Goal: Information Seeking & Learning: Compare options

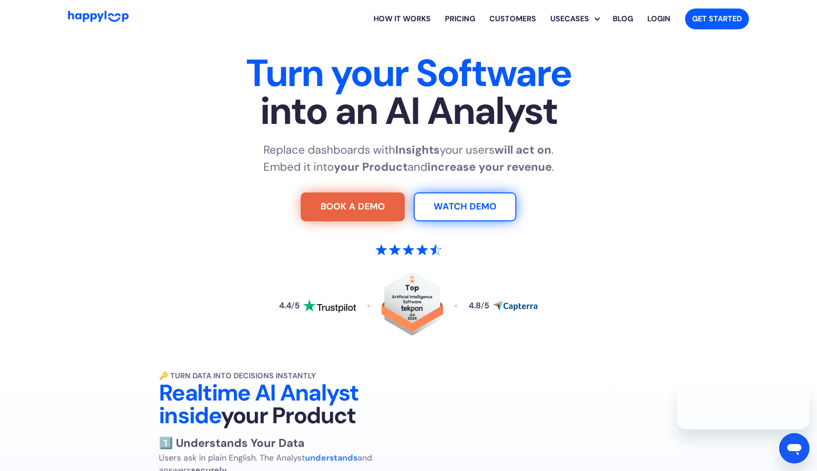
click at [403, 23] on link "How it works" at bounding box center [401, 19] width 71 height 30
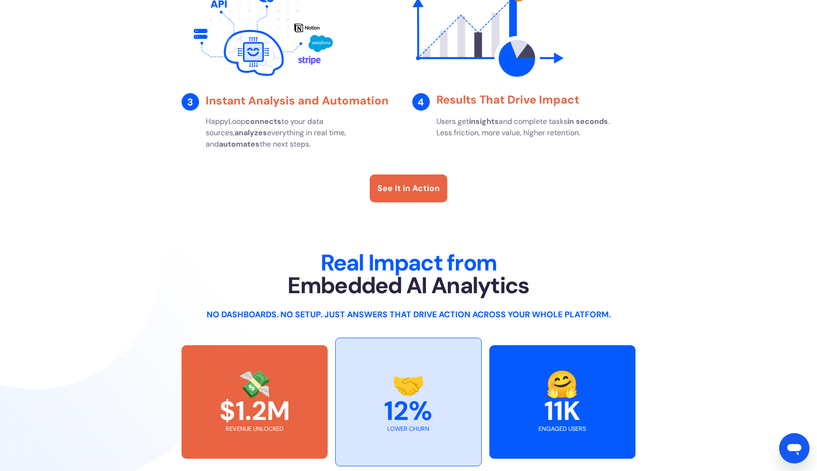
click at [381, 194] on div "See It in Action" at bounding box center [408, 188] width 62 height 12
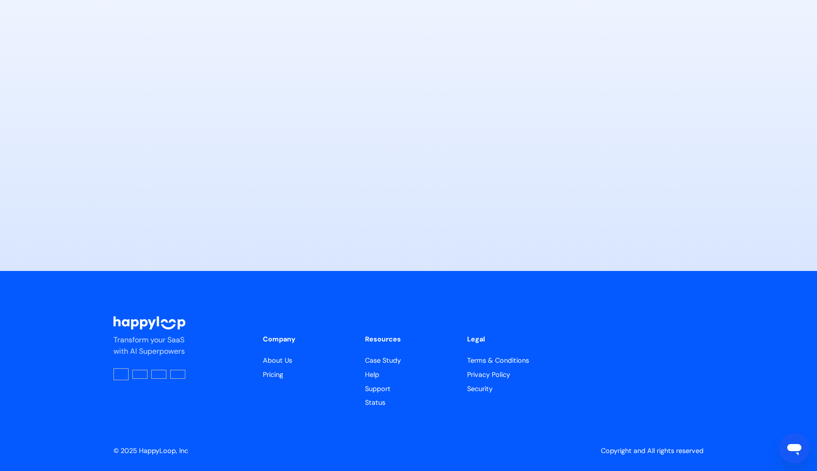
scroll to position [4691, 0]
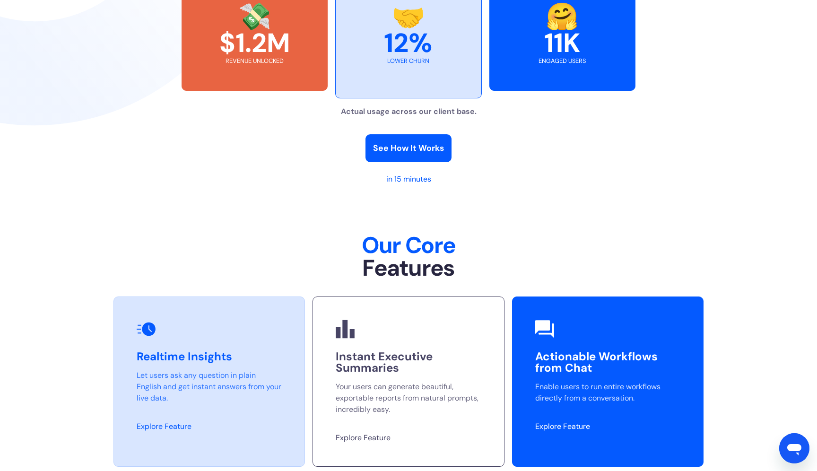
scroll to position [2149, 0]
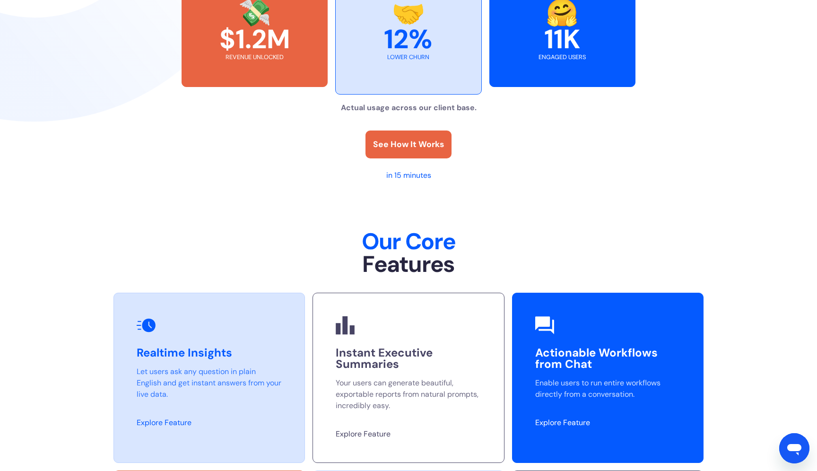
click at [427, 150] on div "See How It Works" at bounding box center [408, 144] width 71 height 12
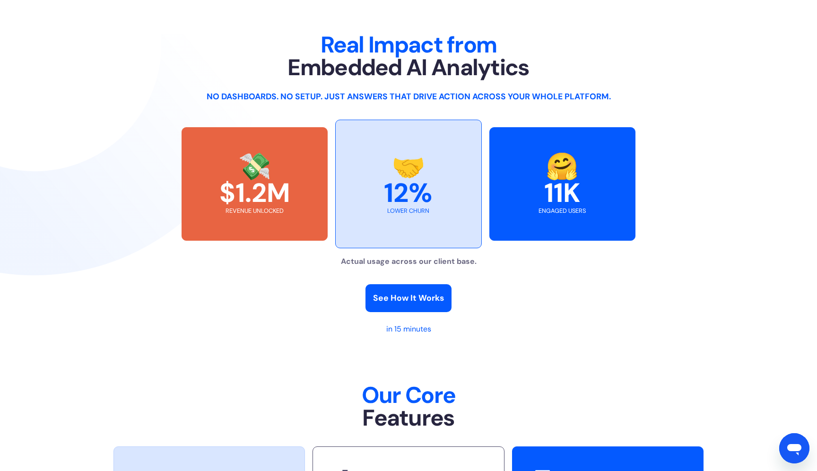
scroll to position [1936, 0]
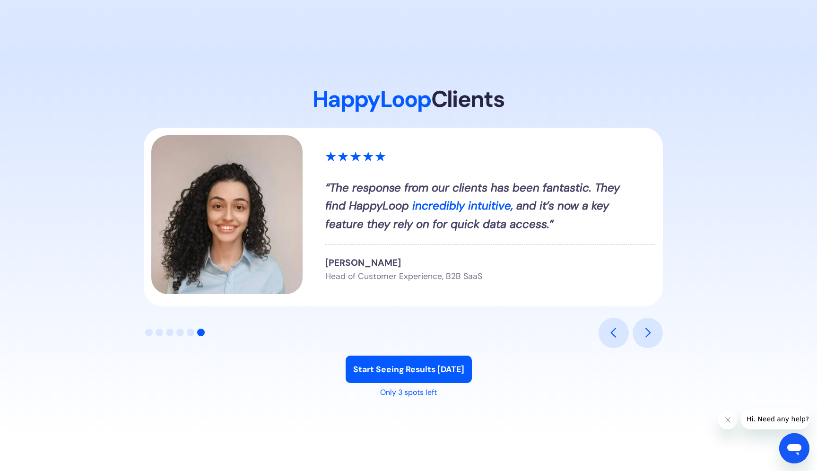
scroll to position [1074, 0]
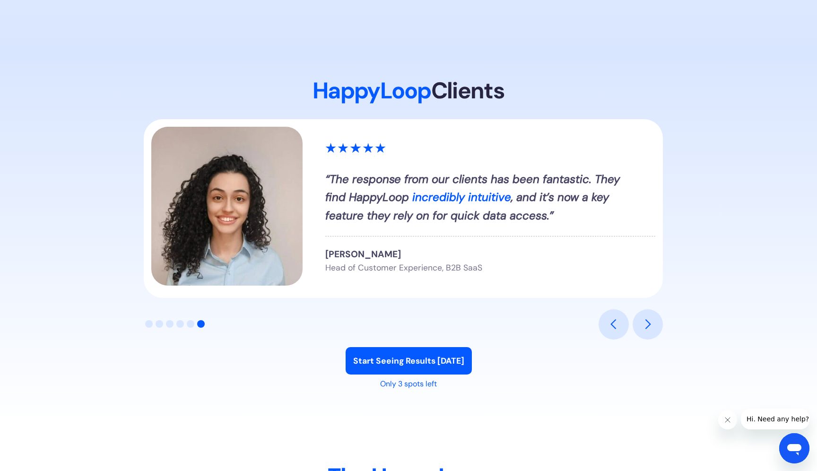
click at [641, 317] on div "next slide" at bounding box center [648, 324] width 30 height 30
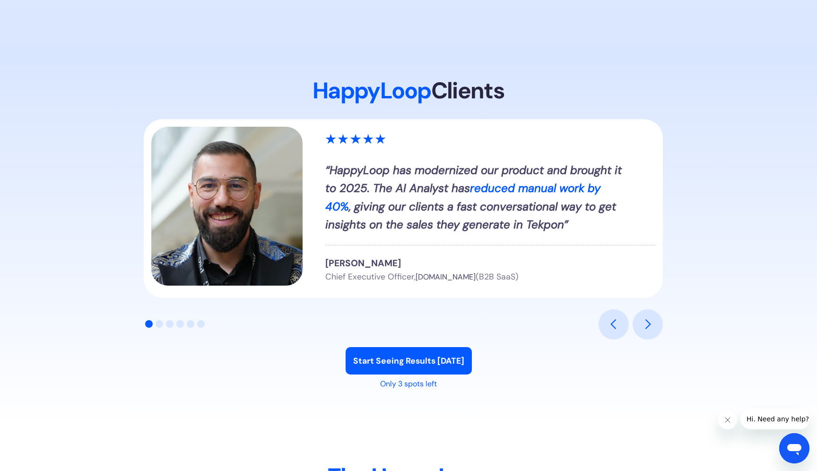
click at [641, 317] on div "next slide" at bounding box center [648, 324] width 30 height 30
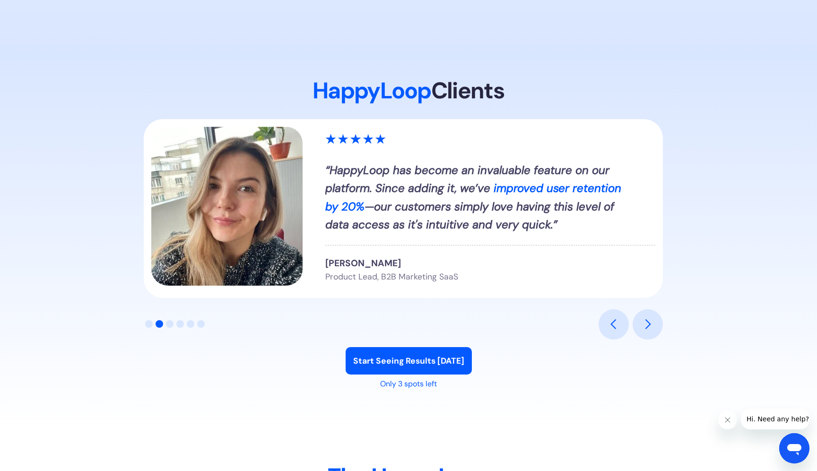
click at [640, 317] on div "next slide" at bounding box center [648, 324] width 30 height 30
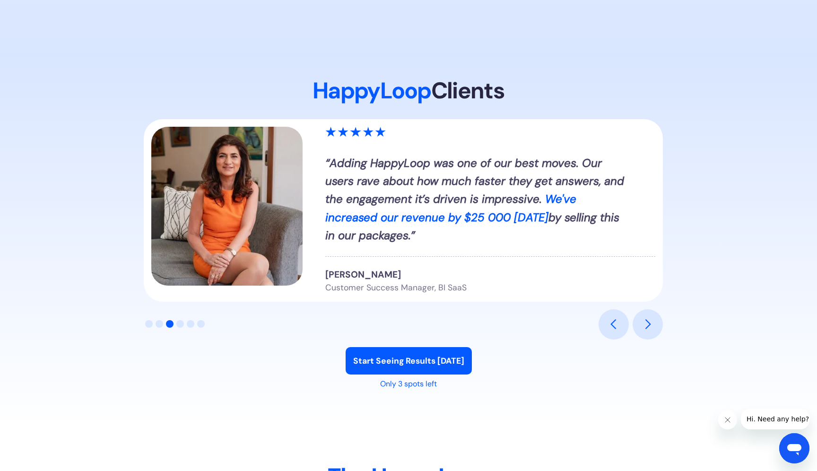
click at [640, 317] on div "next slide" at bounding box center [648, 324] width 30 height 30
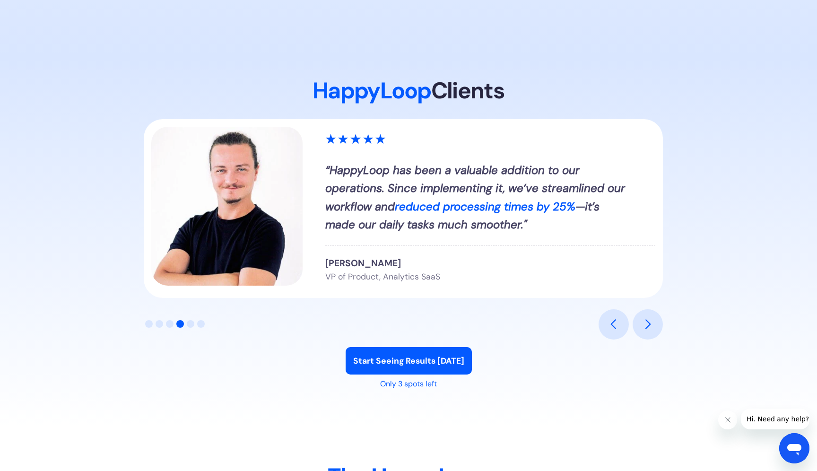
click at [640, 317] on div "next slide" at bounding box center [648, 324] width 30 height 30
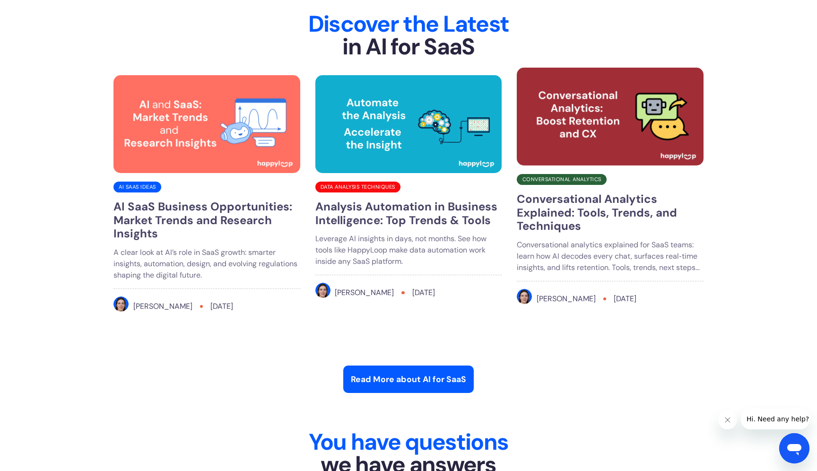
scroll to position [3678, 0]
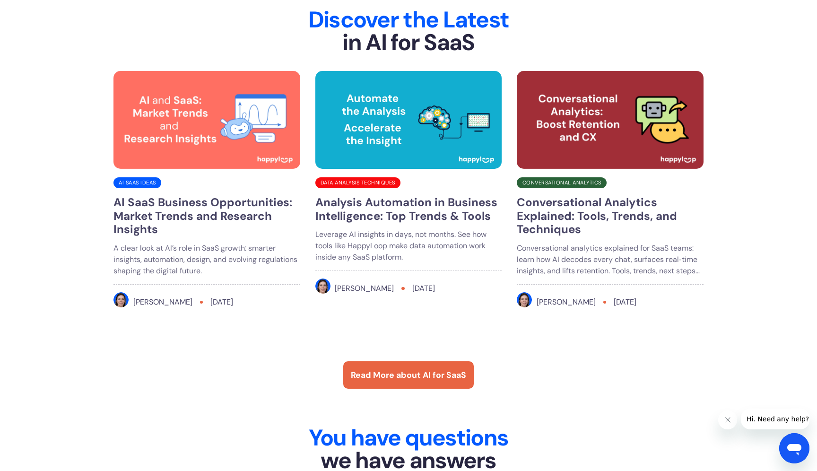
click at [442, 368] on link "Read More about AI for SaaS" at bounding box center [408, 374] width 131 height 27
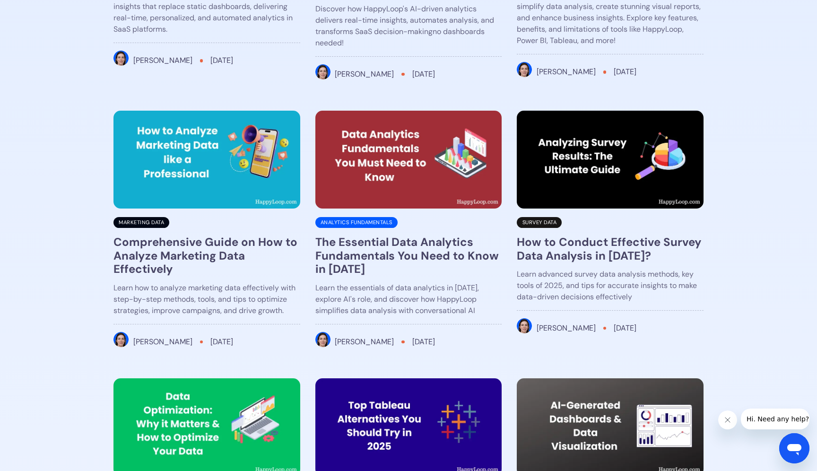
scroll to position [1237, 0]
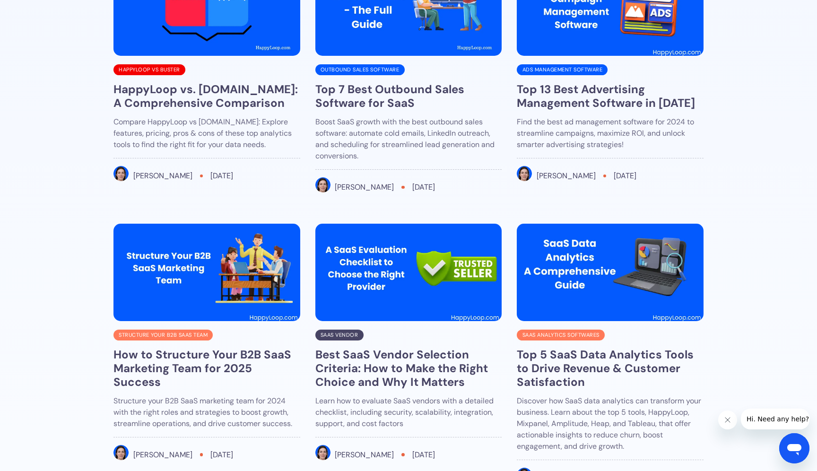
scroll to position [2793, 0]
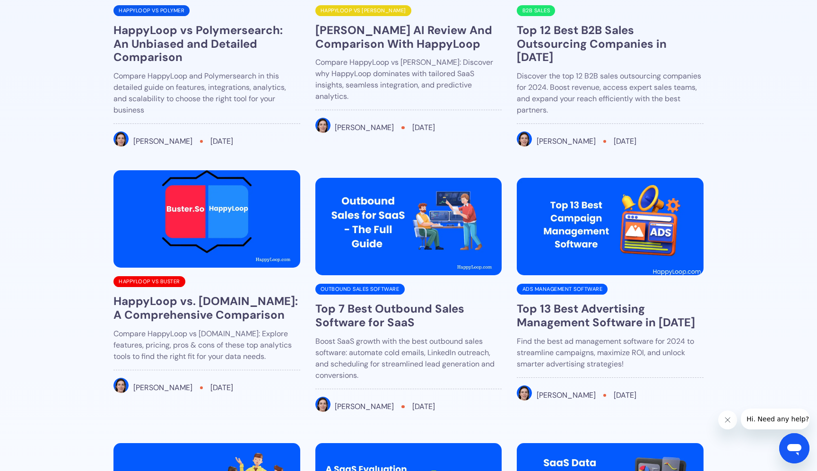
click at [271, 247] on img at bounding box center [206, 219] width 187 height 98
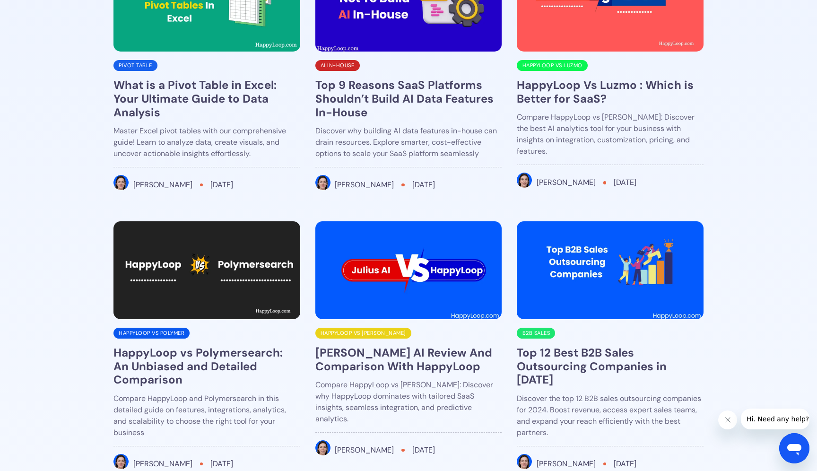
scroll to position [2470, 0]
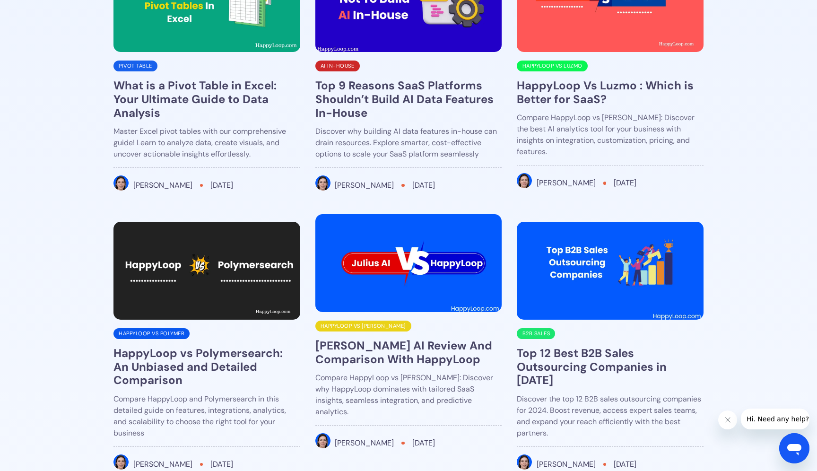
click at [339, 249] on img at bounding box center [408, 263] width 187 height 98
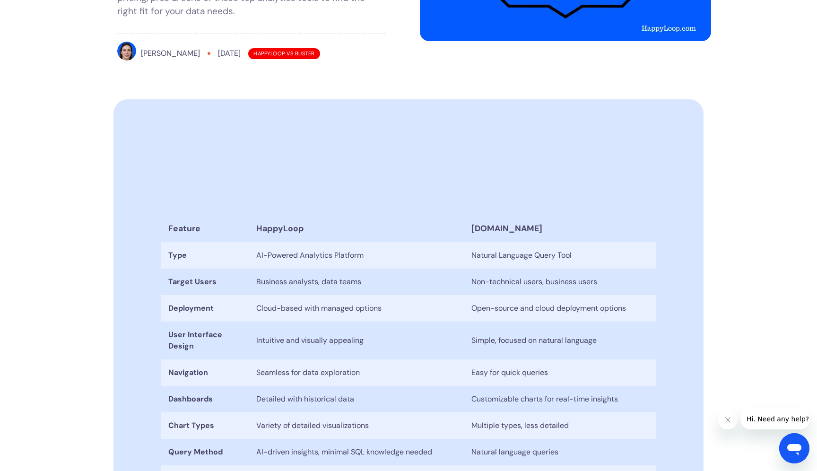
scroll to position [211, 0]
click at [312, 241] on td "AI-Powered Analytics Platform" at bounding box center [356, 254] width 215 height 26
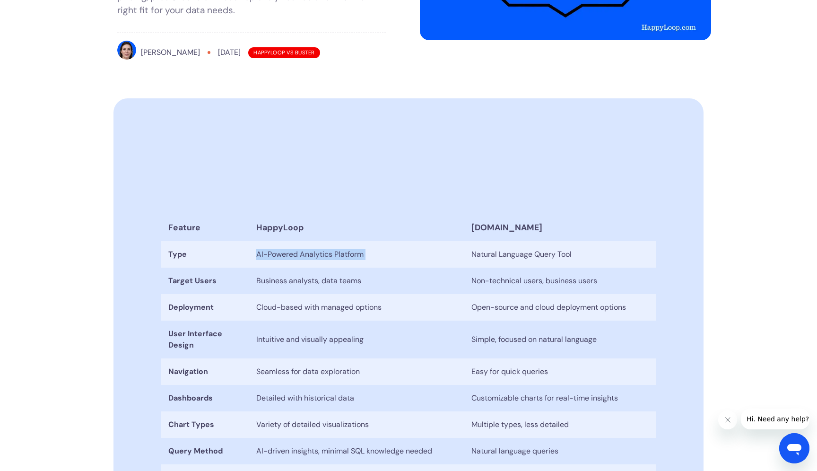
click at [312, 241] on td "AI-Powered Analytics Platform" at bounding box center [356, 254] width 215 height 26
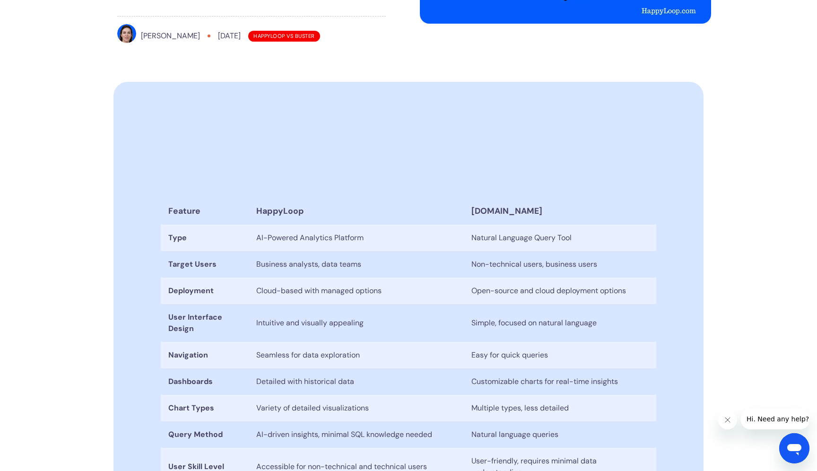
click at [304, 278] on td "Cloud-based with managed options" at bounding box center [356, 291] width 215 height 26
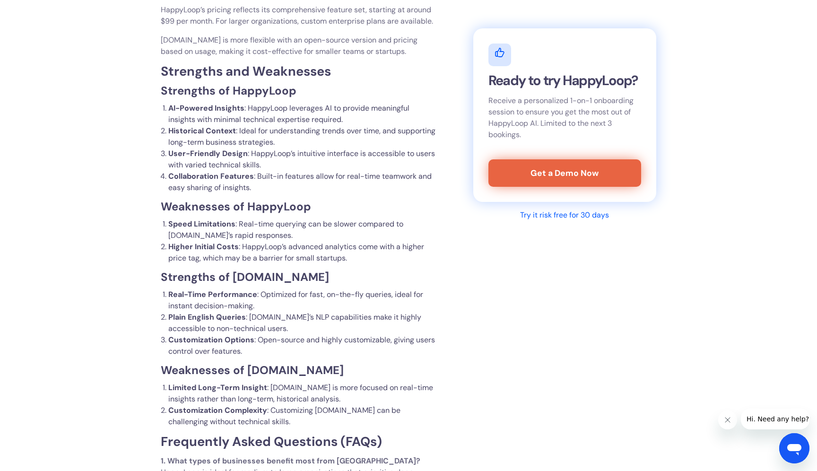
scroll to position [1811, 0]
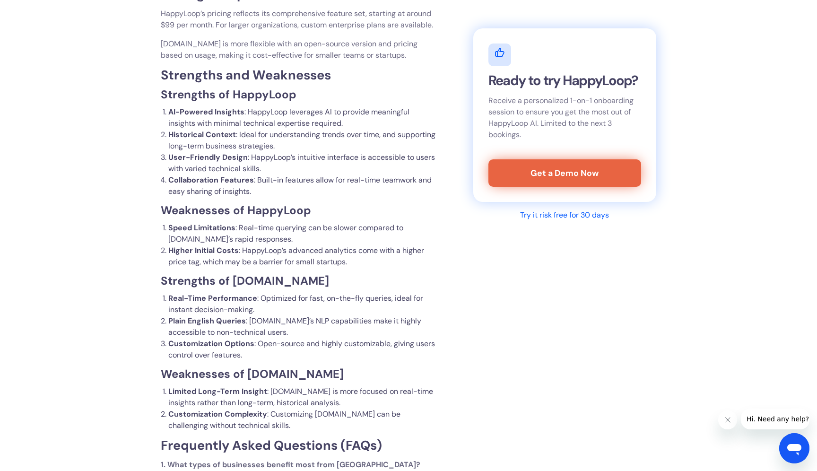
click at [317, 245] on li "Higher Initial Costs : HappyLoop’s advanced analytics come with a higher price …" at bounding box center [301, 256] width 267 height 23
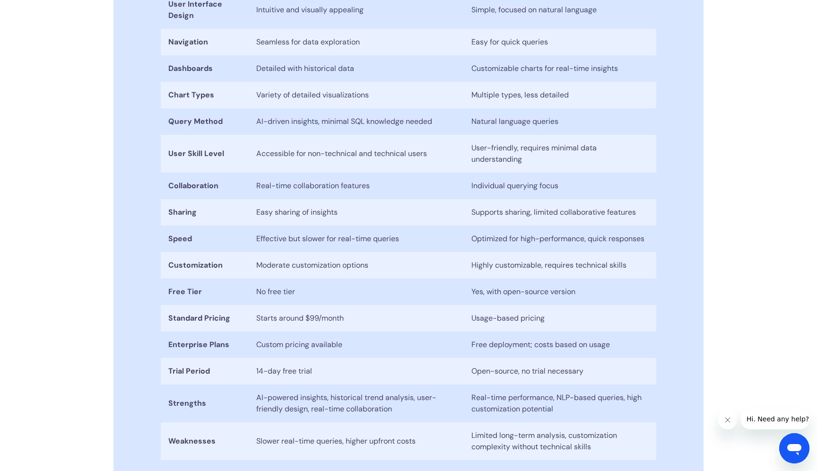
scroll to position [600, 0]
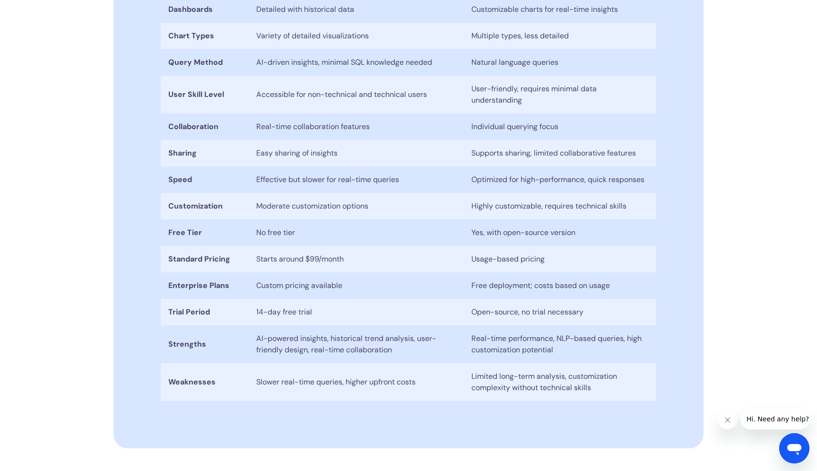
click at [312, 272] on td "Custom pricing available" at bounding box center [356, 285] width 215 height 26
click at [306, 299] on td "14-day free trial" at bounding box center [356, 312] width 215 height 26
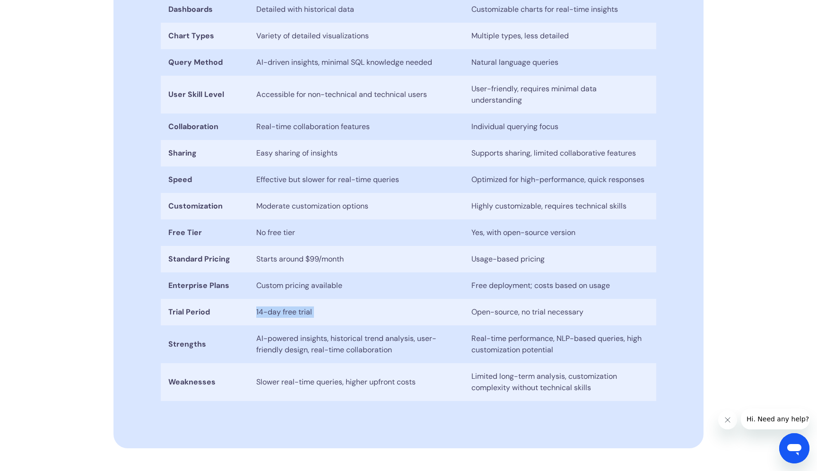
click at [306, 299] on td "14-day free trial" at bounding box center [356, 312] width 215 height 26
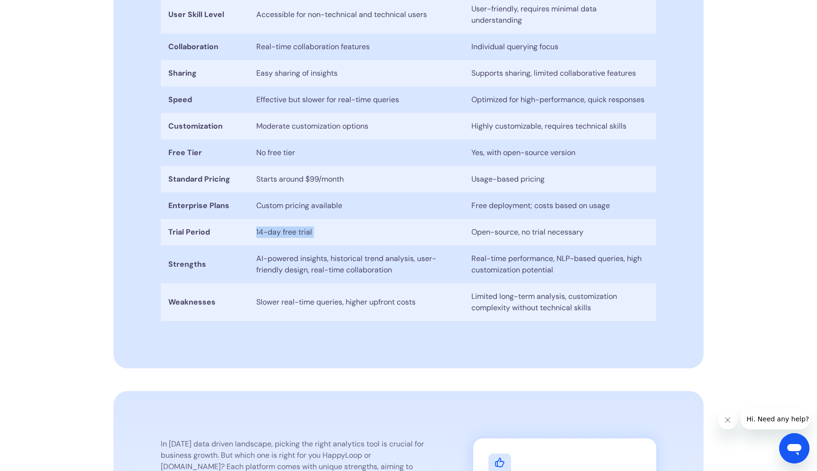
scroll to position [649, 0]
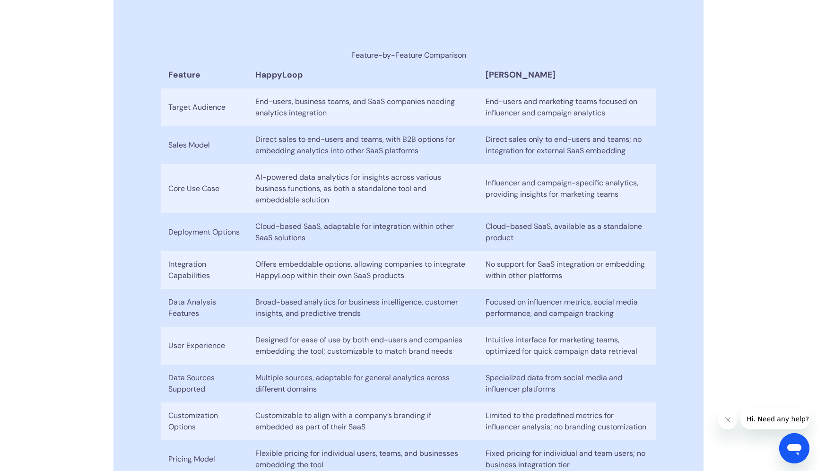
scroll to position [363, 0]
click at [501, 77] on th "[PERSON_NAME]" at bounding box center [567, 74] width 178 height 27
copy th "[PERSON_NAME]"
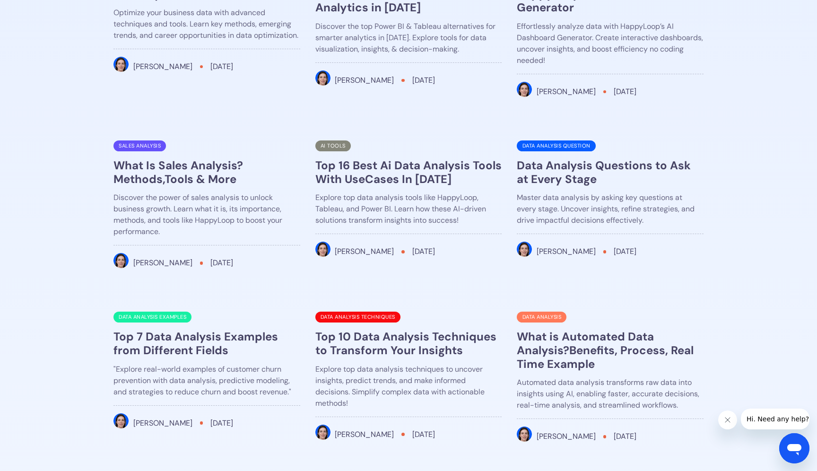
scroll to position [1729, 0]
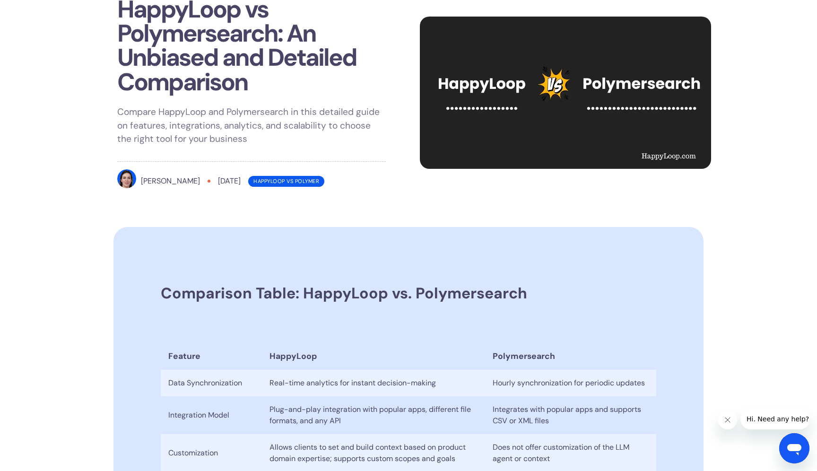
scroll to position [36, 0]
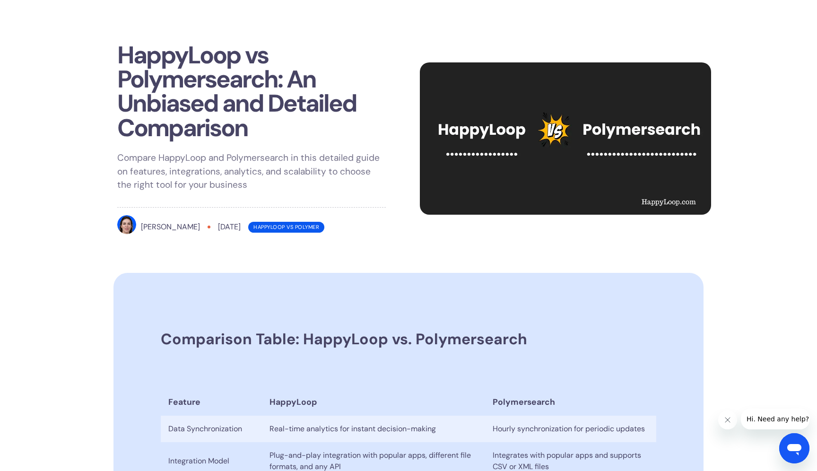
click at [605, 129] on img at bounding box center [565, 138] width 291 height 152
click at [221, 88] on h1 "HappyLoop vs Polymersearch: An Unbiased and Detailed Comparison" at bounding box center [251, 91] width 269 height 97
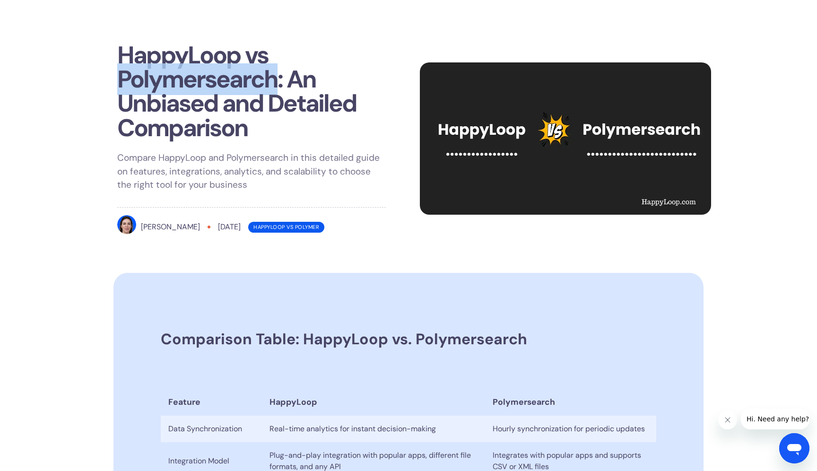
click at [221, 88] on h1 "HappyLoop vs Polymersearch: An Unbiased and Detailed Comparison" at bounding box center [251, 91] width 269 height 97
copy h1 "Polymersearch"
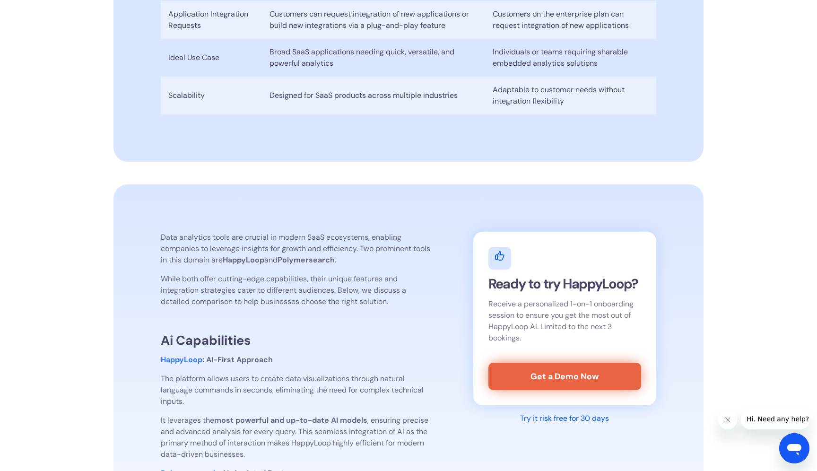
scroll to position [593, 0]
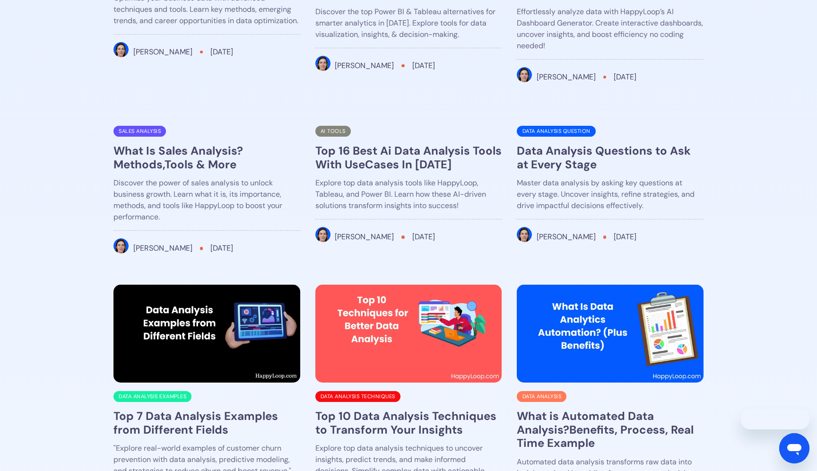
scroll to position [1776, 0]
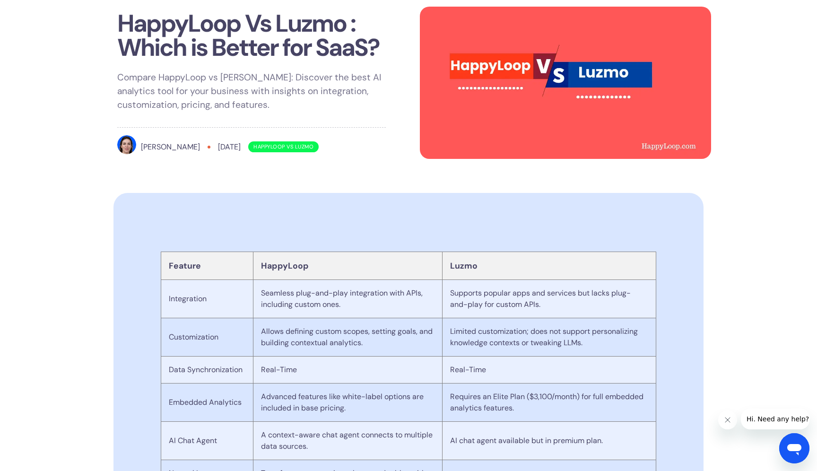
scroll to position [69, 0]
click at [464, 259] on th "Luzmo" at bounding box center [550, 265] width 214 height 28
click at [461, 260] on th "Luzmo" at bounding box center [550, 265] width 214 height 28
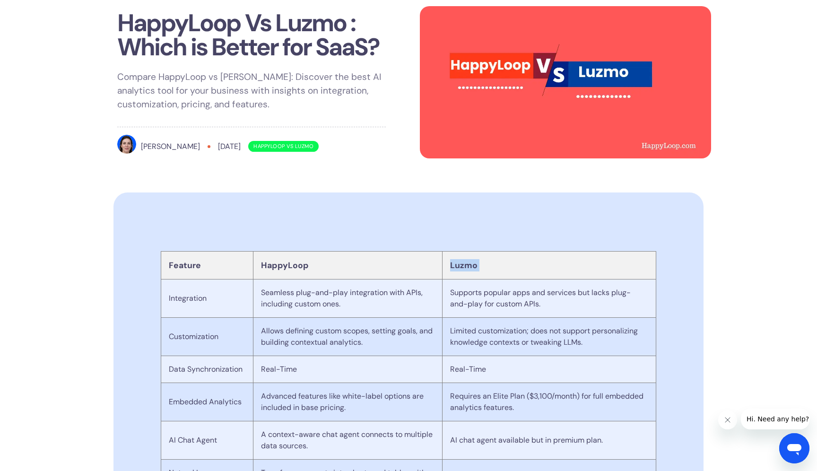
copy th "Luzmo"
